Goal: Entertainment & Leisure: Consume media (video, audio)

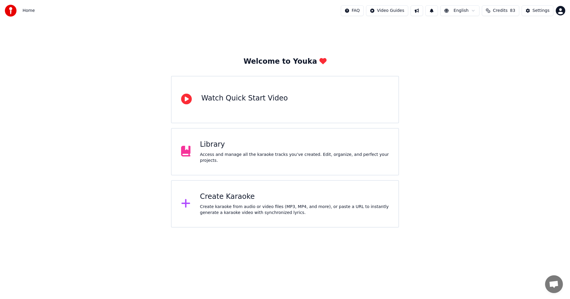
click at [322, 155] on div "Access and manage all the karaoke tracks you’ve created. Edit, organize, and pe…" at bounding box center [294, 158] width 189 height 12
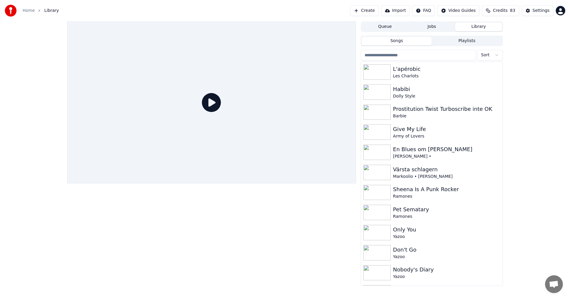
click at [414, 54] on input "search" at bounding box center [417, 55] width 115 height 11
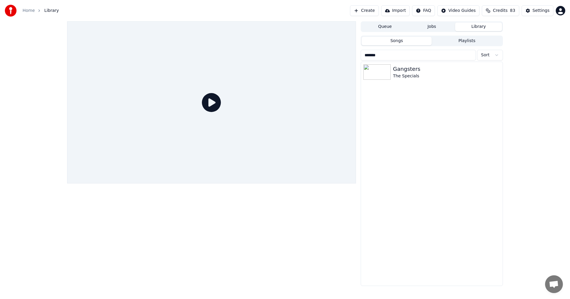
type input "*******"
click at [506, 12] on span "Credits" at bounding box center [500, 11] width 15 height 6
click at [501, 67] on button "Refresh" at bounding box center [503, 71] width 31 height 11
click at [373, 10] on button "Create" at bounding box center [364, 10] width 29 height 11
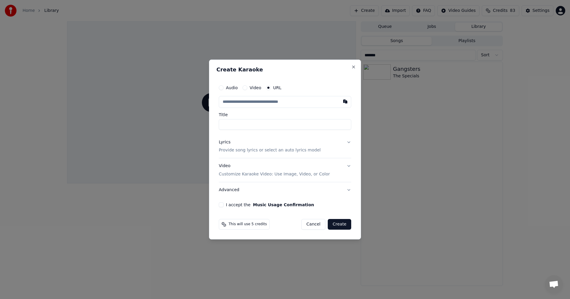
type input "**********"
click at [293, 149] on p "Provide song lyrics or select an auto lyrics model" at bounding box center [270, 151] width 102 height 6
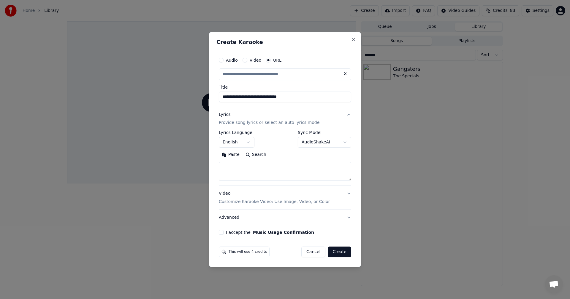
type input "**********"
click at [277, 168] on textarea at bounding box center [285, 171] width 132 height 19
paste textarea "**********"
type textarea "**********"
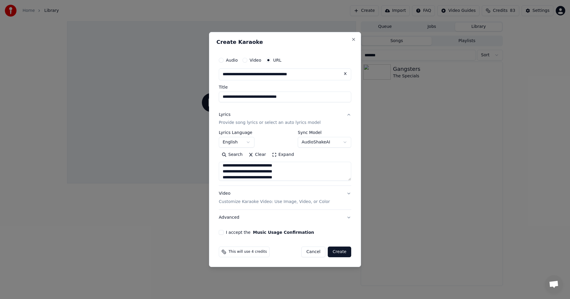
click at [221, 235] on button "I accept the Music Usage Confirmation" at bounding box center [221, 232] width 5 height 5
click at [344, 255] on button "Create" at bounding box center [339, 252] width 23 height 11
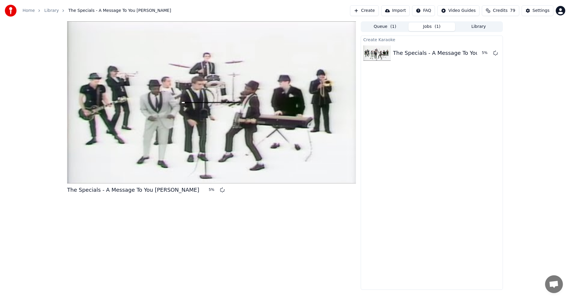
click at [472, 28] on button "Library" at bounding box center [478, 27] width 47 height 9
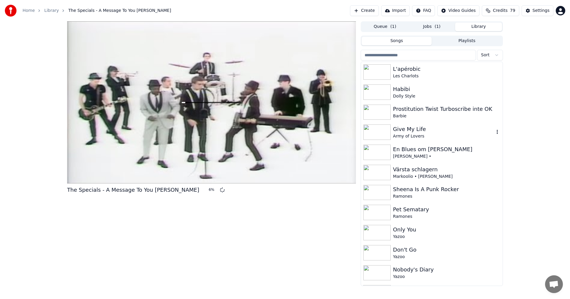
click at [462, 132] on div "Give My Life" at bounding box center [443, 129] width 101 height 8
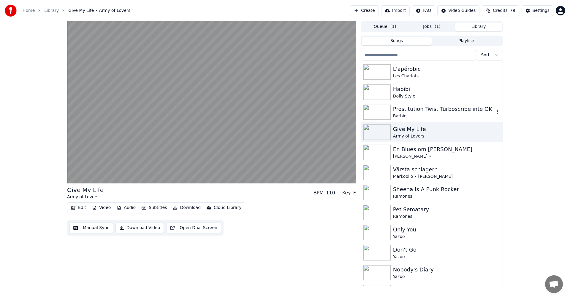
click at [465, 115] on div "Barbie" at bounding box center [443, 116] width 101 height 6
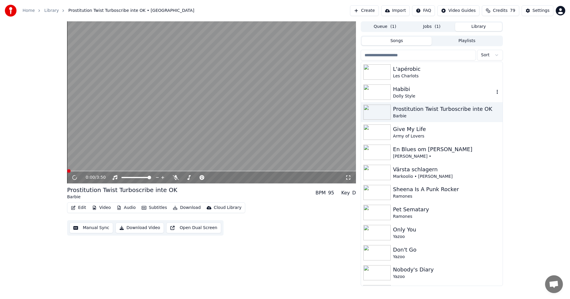
click at [442, 93] on div "Habibi" at bounding box center [443, 89] width 101 height 8
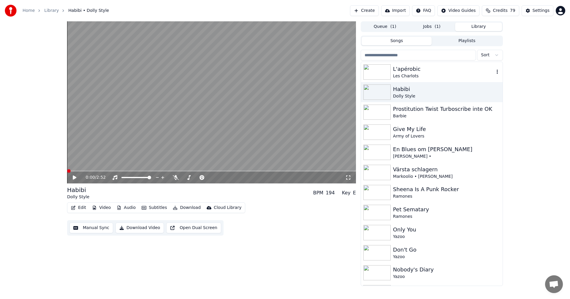
click at [429, 73] on div "L'apérobic" at bounding box center [443, 69] width 101 height 8
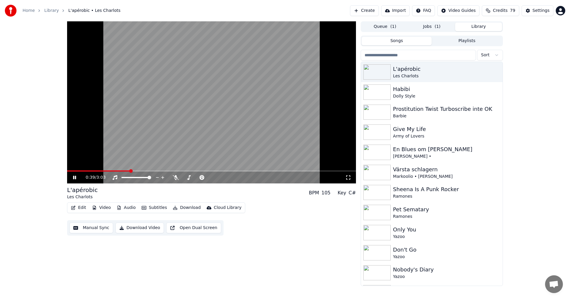
click at [437, 26] on span "( 1 )" at bounding box center [437, 27] width 6 height 6
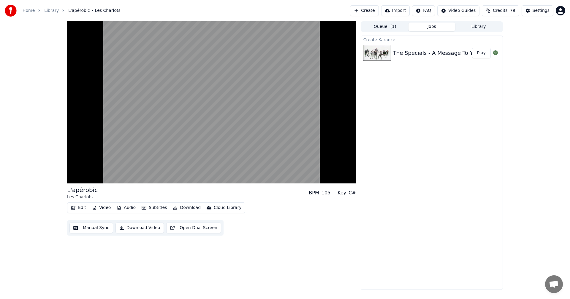
click at [483, 53] on button "Play" at bounding box center [481, 53] width 19 height 11
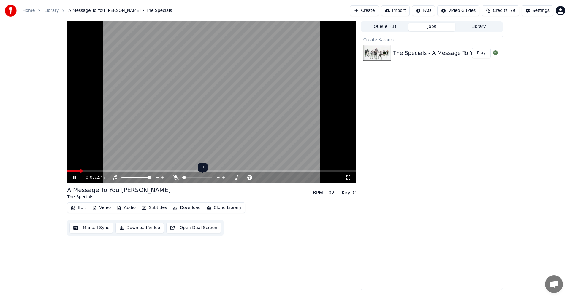
click at [185, 179] on span at bounding box center [184, 178] width 4 height 4
click at [175, 177] on icon at bounding box center [176, 177] width 6 height 5
click at [190, 177] on icon at bounding box center [188, 177] width 3 height 5
click at [195, 179] on span at bounding box center [197, 178] width 4 height 4
click at [211, 178] on span at bounding box center [210, 178] width 4 height 4
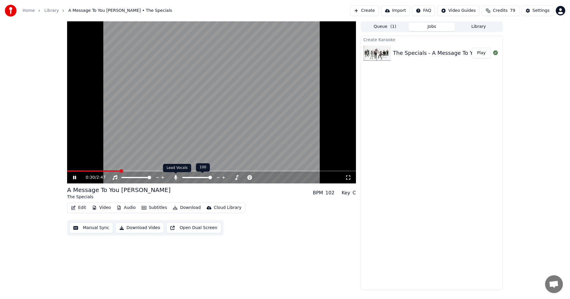
click at [175, 177] on icon at bounding box center [175, 177] width 3 height 5
click at [481, 24] on button "Library" at bounding box center [478, 27] width 47 height 9
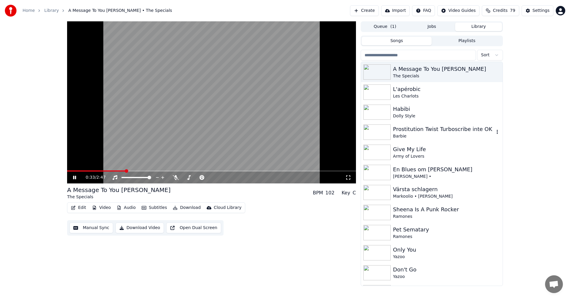
click at [401, 128] on div "Prostitution Twist Turboscribe inte OK" at bounding box center [443, 129] width 101 height 8
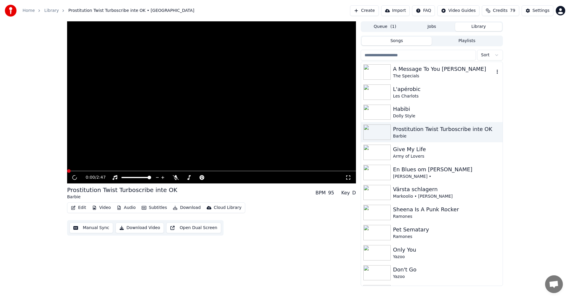
click at [425, 69] on div "A Message To You [PERSON_NAME]" at bounding box center [443, 69] width 101 height 8
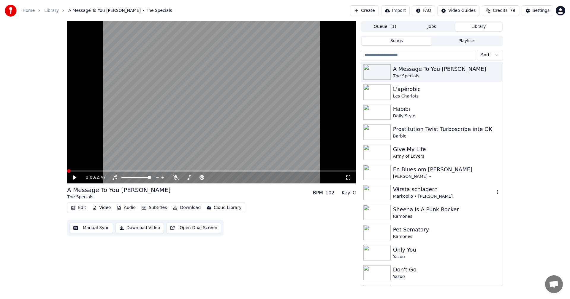
click at [412, 193] on div "Värsta schlagern" at bounding box center [443, 189] width 101 height 8
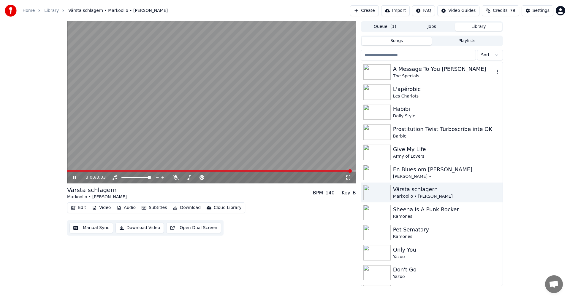
click at [424, 70] on div "A Message To You [PERSON_NAME]" at bounding box center [443, 69] width 101 height 8
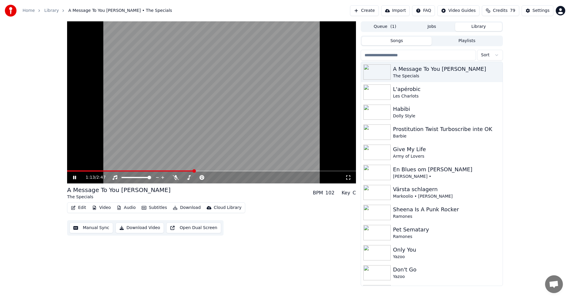
click at [180, 170] on video at bounding box center [211, 102] width 289 height 162
click at [182, 170] on video at bounding box center [211, 102] width 289 height 162
click at [183, 171] on span at bounding box center [131, 171] width 128 height 1
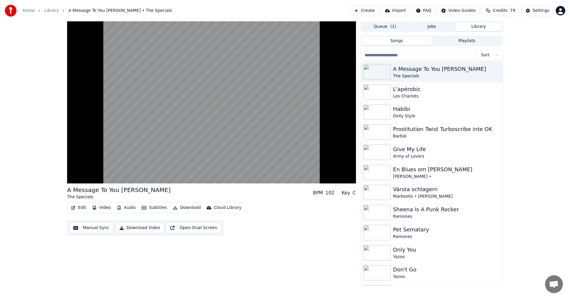
click at [175, 170] on video at bounding box center [211, 102] width 289 height 162
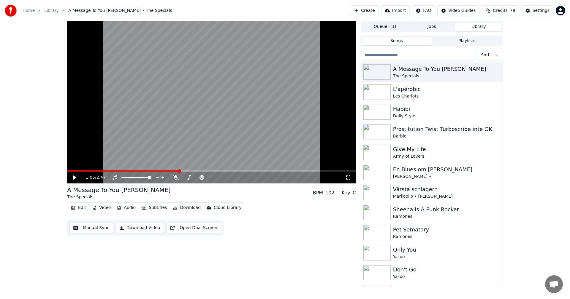
click at [179, 171] on span at bounding box center [123, 171] width 112 height 1
click at [75, 180] on icon at bounding box center [79, 177] width 14 height 5
click at [73, 177] on icon at bounding box center [74, 178] width 3 height 4
click at [73, 178] on icon at bounding box center [75, 178] width 4 height 4
click at [76, 177] on icon at bounding box center [74, 178] width 3 height 4
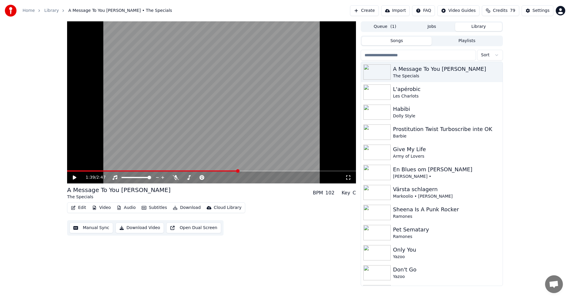
click at [77, 179] on icon at bounding box center [79, 177] width 14 height 5
click at [445, 76] on div "The Specials" at bounding box center [443, 76] width 101 height 6
click at [104, 208] on button "Video" at bounding box center [101, 208] width 23 height 8
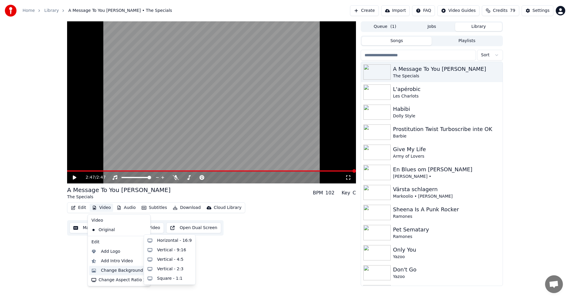
click at [117, 272] on div "Change Background" at bounding box center [122, 271] width 42 height 6
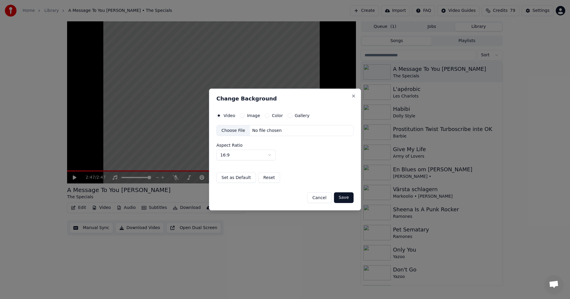
click at [287, 115] on button "Gallery" at bounding box center [289, 115] width 5 height 5
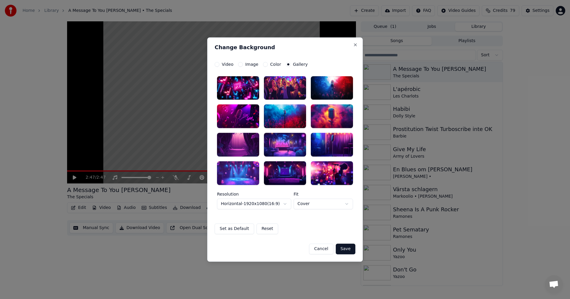
click at [292, 86] on div at bounding box center [285, 88] width 42 height 24
click at [352, 252] on button "Save" at bounding box center [346, 249] width 20 height 11
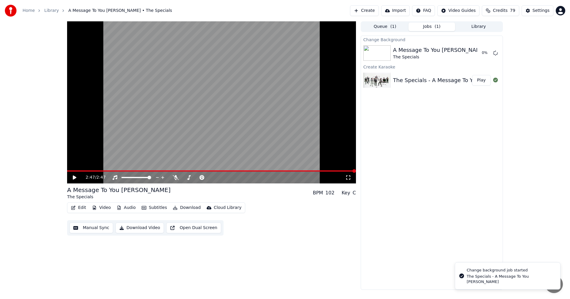
click at [474, 31] on div "Queue ( 1 ) Jobs ( 1 ) Library" at bounding box center [431, 26] width 142 height 11
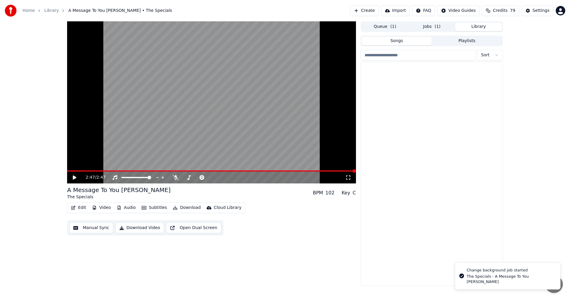
click at [475, 26] on button "Library" at bounding box center [478, 27] width 47 height 9
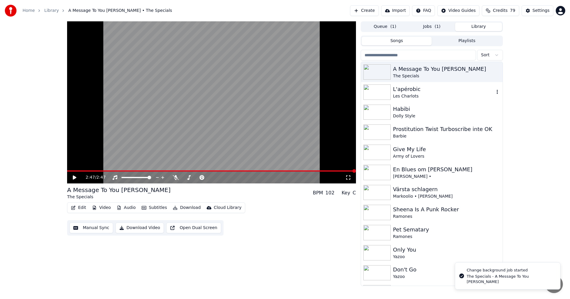
click at [418, 90] on div "L'apérobic" at bounding box center [443, 89] width 101 height 8
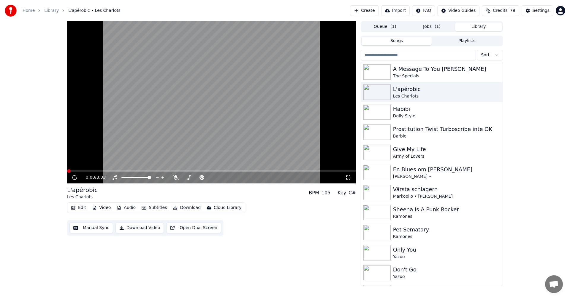
click at [93, 207] on icon "button" at bounding box center [94, 208] width 5 height 4
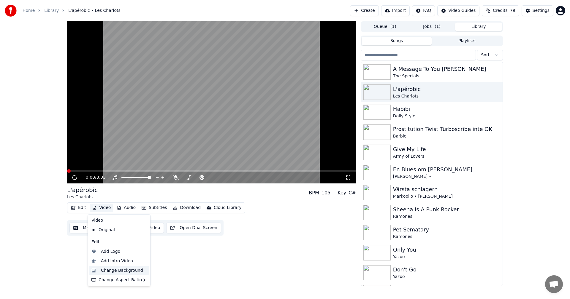
click at [120, 272] on div "Change Background" at bounding box center [122, 271] width 42 height 6
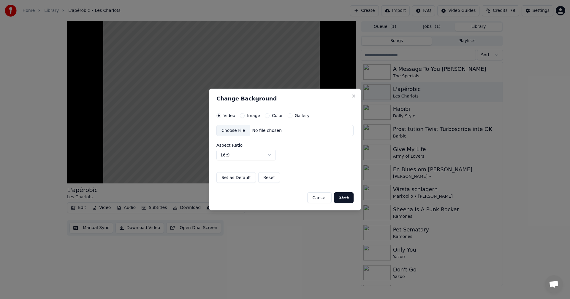
click at [288, 116] on button "Gallery" at bounding box center [289, 115] width 5 height 5
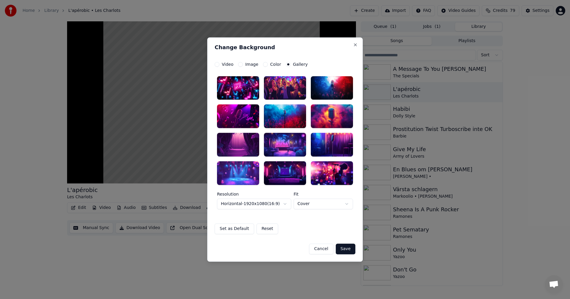
click at [282, 87] on div at bounding box center [285, 88] width 42 height 24
click at [347, 250] on button "Save" at bounding box center [346, 249] width 20 height 11
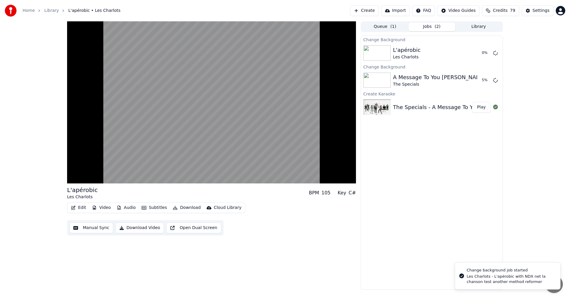
click at [476, 28] on button "Library" at bounding box center [478, 27] width 47 height 9
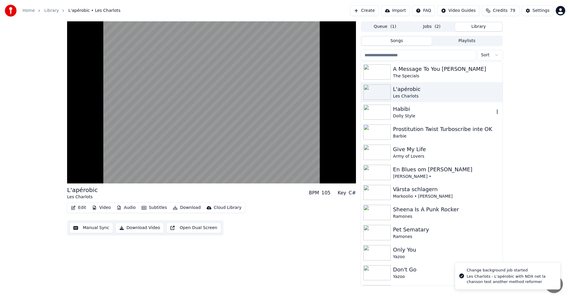
click at [407, 114] on div "Dolly Style" at bounding box center [443, 116] width 101 height 6
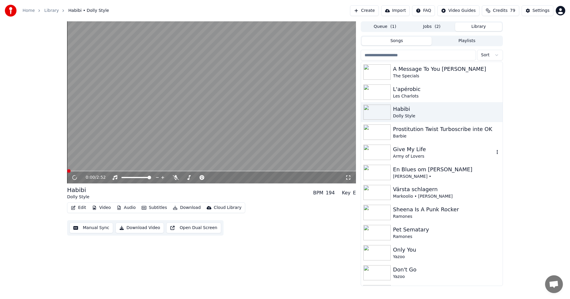
click at [419, 153] on div "Give My Life" at bounding box center [443, 149] width 101 height 8
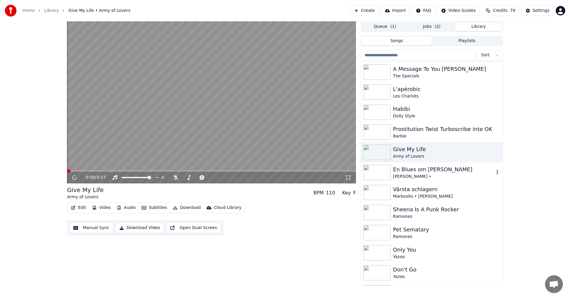
click at [438, 174] on div "[PERSON_NAME] •" at bounding box center [443, 177] width 101 height 6
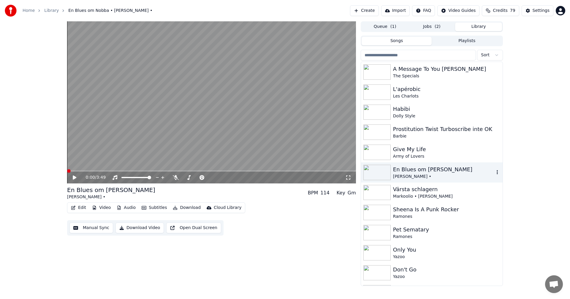
click at [415, 171] on div "En Blues om [PERSON_NAME]" at bounding box center [443, 170] width 101 height 8
click at [415, 148] on div "Give My Life" at bounding box center [443, 149] width 101 height 8
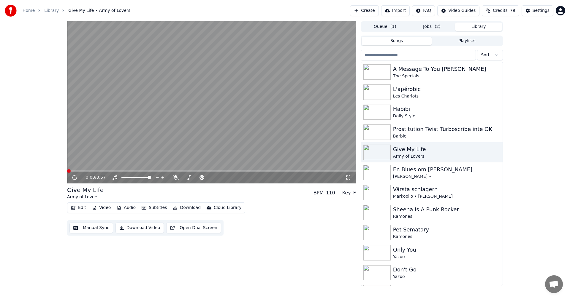
click at [462, 41] on button "Playlists" at bounding box center [466, 41] width 70 height 9
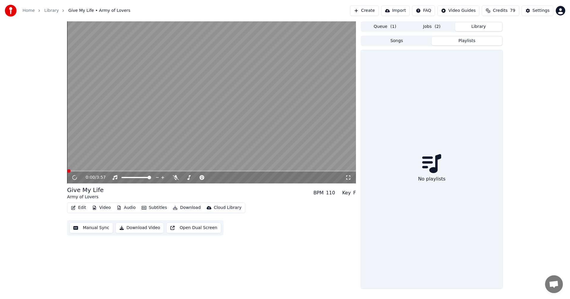
click at [482, 24] on button "Library" at bounding box center [478, 27] width 47 height 9
click at [425, 23] on button "Jobs ( 2 )" at bounding box center [431, 27] width 47 height 9
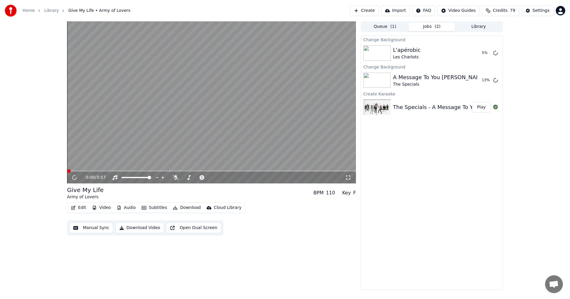
click at [482, 29] on button "Library" at bounding box center [478, 27] width 47 height 9
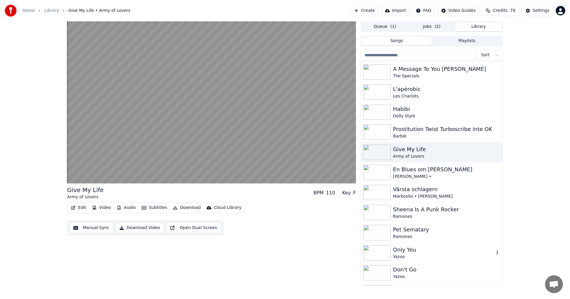
click at [420, 259] on div "Yazoo" at bounding box center [443, 257] width 101 height 6
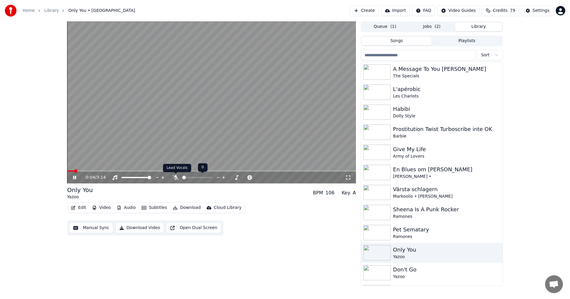
click at [177, 180] on icon at bounding box center [176, 177] width 6 height 5
click at [75, 177] on icon at bounding box center [79, 177] width 14 height 5
click at [439, 26] on span "( 2 )" at bounding box center [437, 27] width 6 height 6
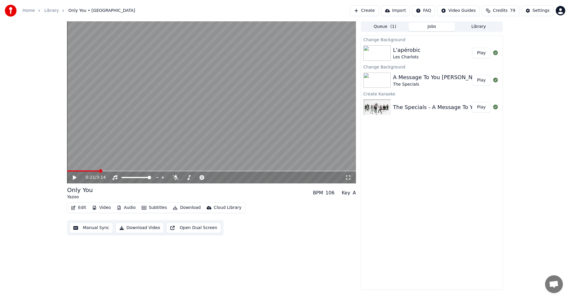
click at [485, 82] on button "Play" at bounding box center [481, 80] width 19 height 11
click at [108, 171] on span at bounding box center [211, 171] width 289 height 1
click at [123, 171] on span at bounding box center [211, 171] width 289 height 1
click at [135, 171] on span at bounding box center [211, 171] width 289 height 1
click at [493, 54] on icon at bounding box center [495, 52] width 5 height 5
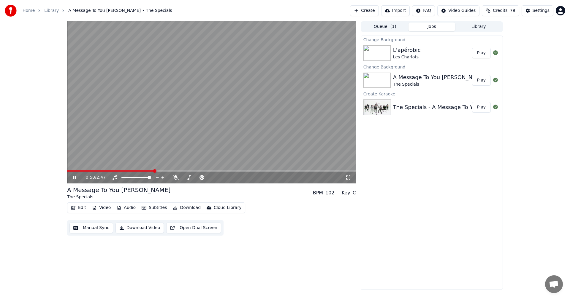
click at [486, 55] on button "Play" at bounding box center [481, 53] width 19 height 11
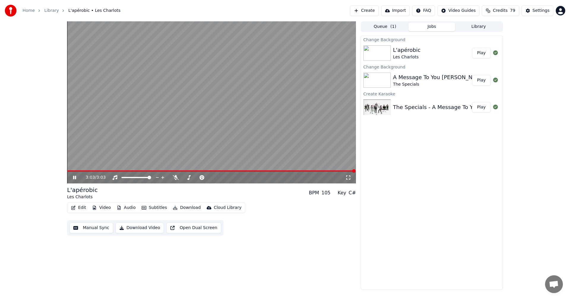
click at [494, 7] on button "Credits 79" at bounding box center [500, 10] width 37 height 11
click at [511, 66] on button "Refresh" at bounding box center [503, 71] width 31 height 11
